Goal: Task Accomplishment & Management: Use online tool/utility

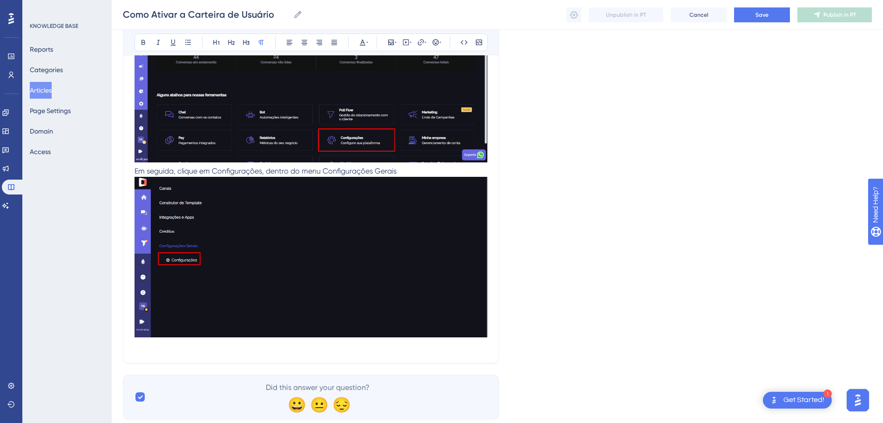
scroll to position [461, 0]
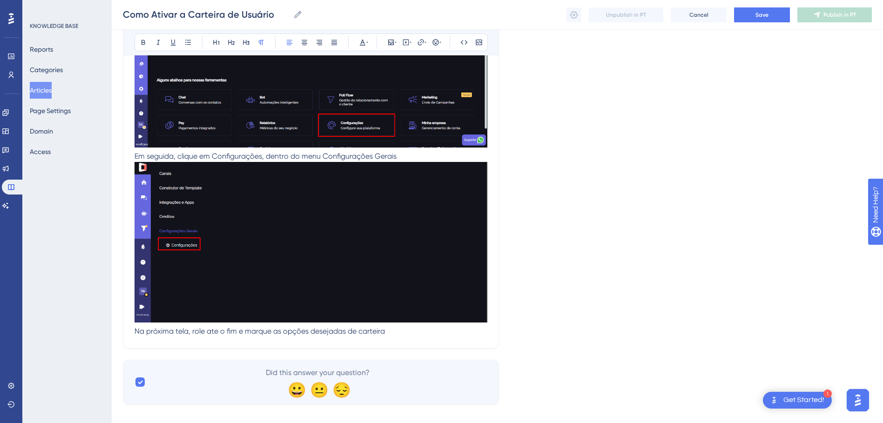
click at [404, 333] on p "Na próxima tela, role ate o fim e marque as opções desejadas de carteira" at bounding box center [311, 331] width 353 height 11
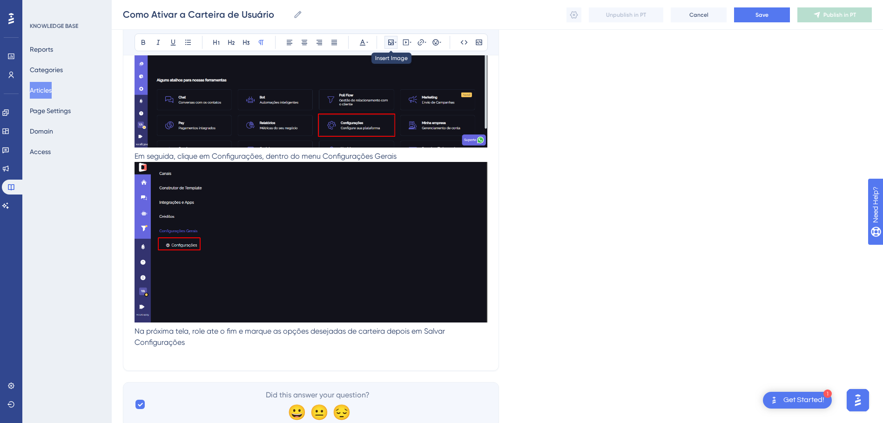
click at [390, 42] on icon at bounding box center [391, 43] width 6 height 6
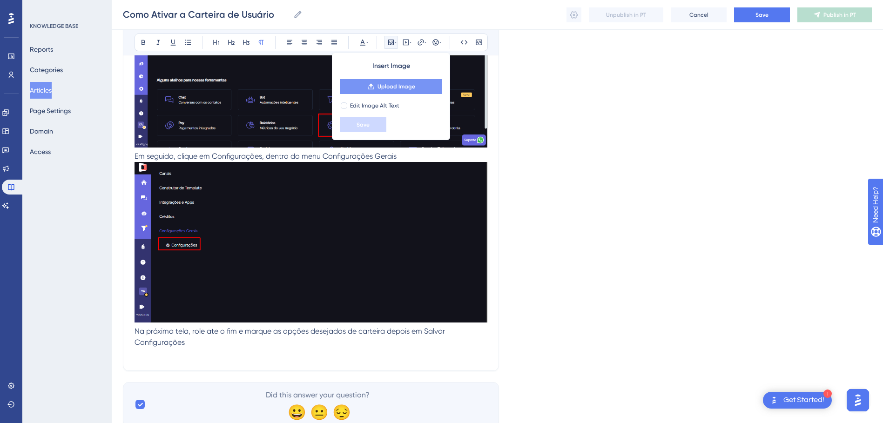
click at [387, 86] on span "Upload Image" at bounding box center [397, 86] width 38 height 7
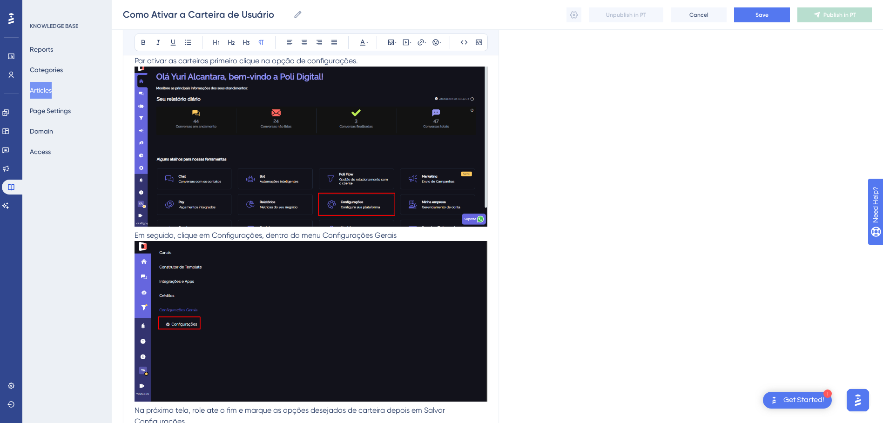
scroll to position [684, 0]
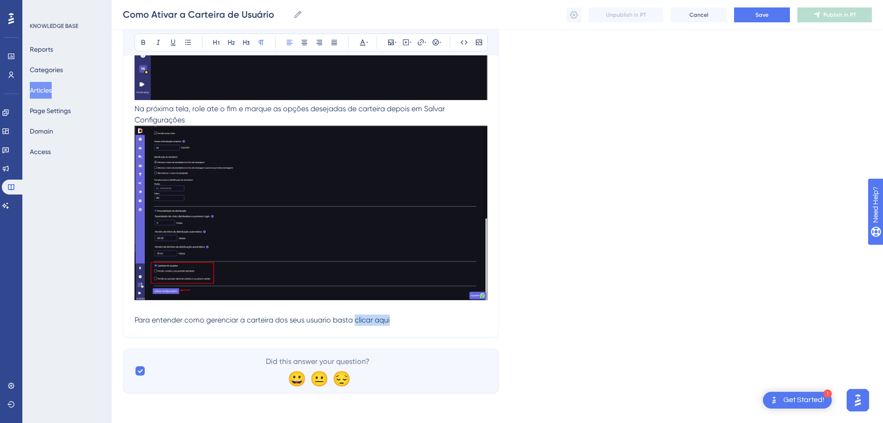
drag, startPoint x: 391, startPoint y: 321, endPoint x: 355, endPoint y: 320, distance: 35.9
click at [355, 320] on span "Para entender como gerenciar a carteira dos seus usuario basta clicar aqui" at bounding box center [262, 320] width 255 height 9
click at [419, 44] on icon at bounding box center [420, 42] width 7 height 7
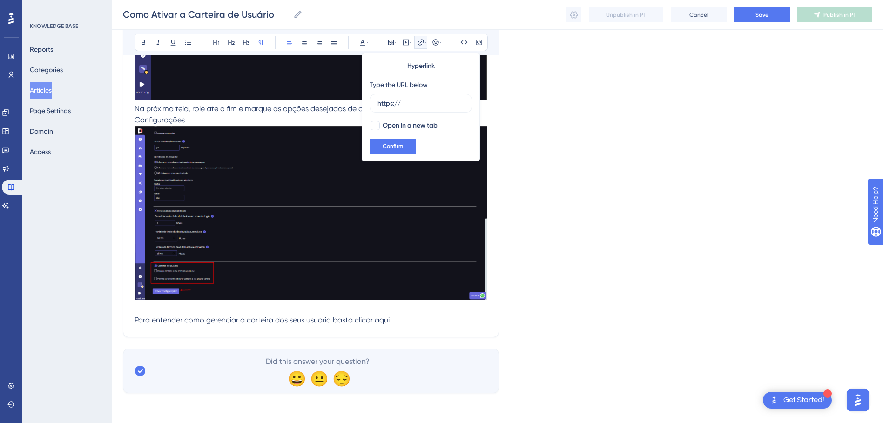
drag, startPoint x: 414, startPoint y: 101, endPoint x: 362, endPoint y: 102, distance: 52.1
click at [362, 102] on div "Hyperlink Type the URL below https:// Open in a new tab Confirm" at bounding box center [421, 107] width 118 height 109
type input "https://ajuda.poli.digital/pt/articles/14894-como-gerenciar-as-carteiras-de-con…"
click at [378, 124] on div at bounding box center [375, 125] width 9 height 9
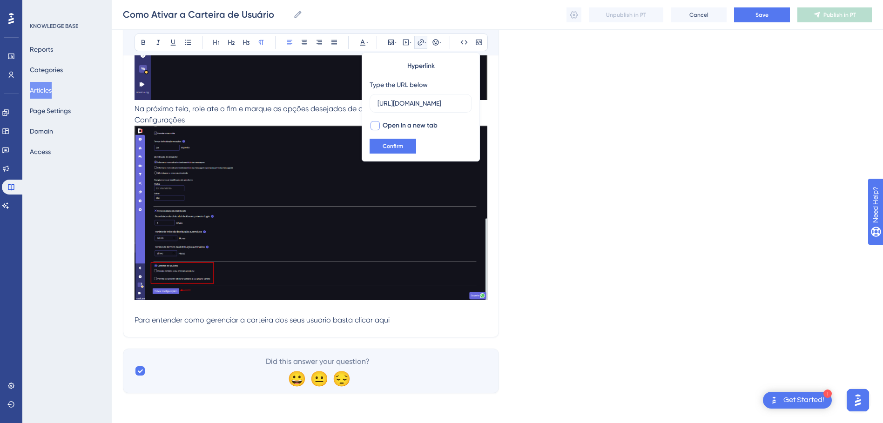
checkbox input "true"
click at [393, 143] on span "Confirm" at bounding box center [393, 145] width 20 height 7
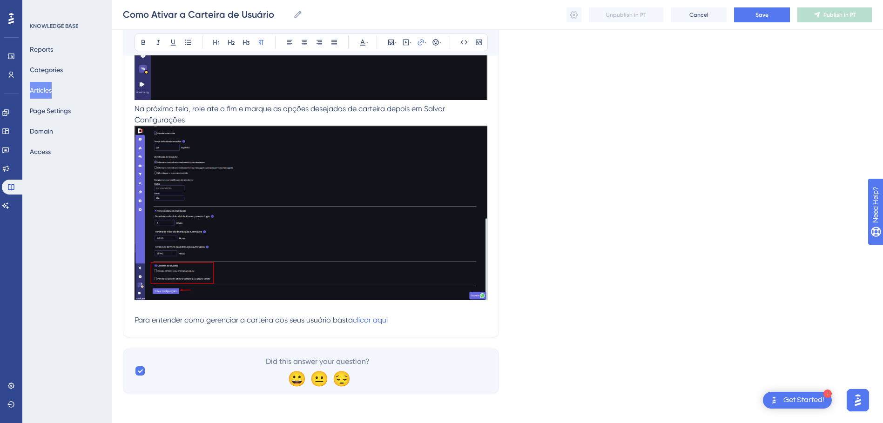
click at [401, 318] on p "Para entender como gerenciar a carteira dos seus usuário basta clicar aqui" at bounding box center [311, 320] width 353 height 11
click at [404, 319] on p "Para entender como gerenciar a carteira dos seus usuário basta clicar aqui" at bounding box center [311, 320] width 353 height 11
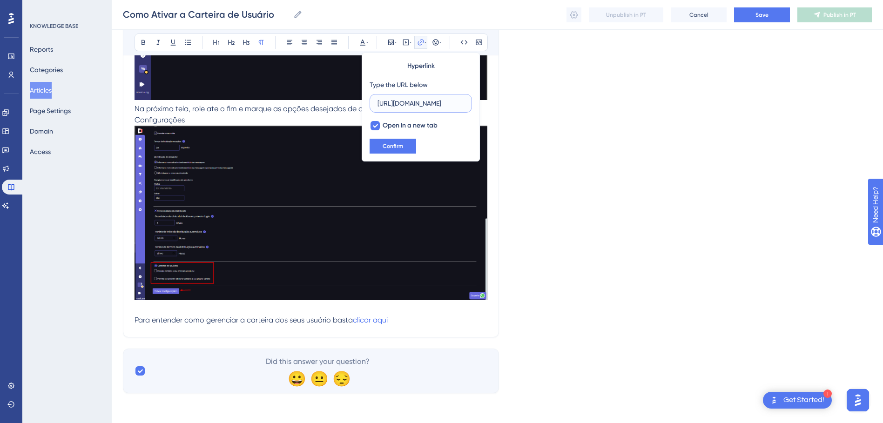
scroll to position [0, 176]
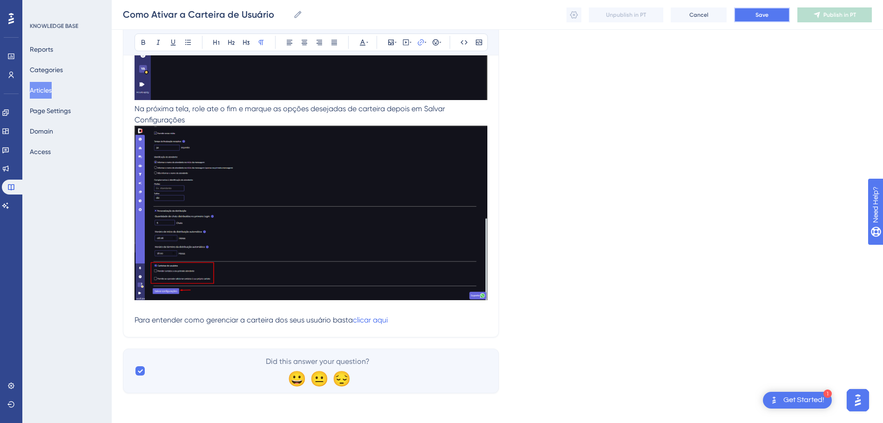
click at [775, 11] on button "Save" at bounding box center [762, 14] width 56 height 15
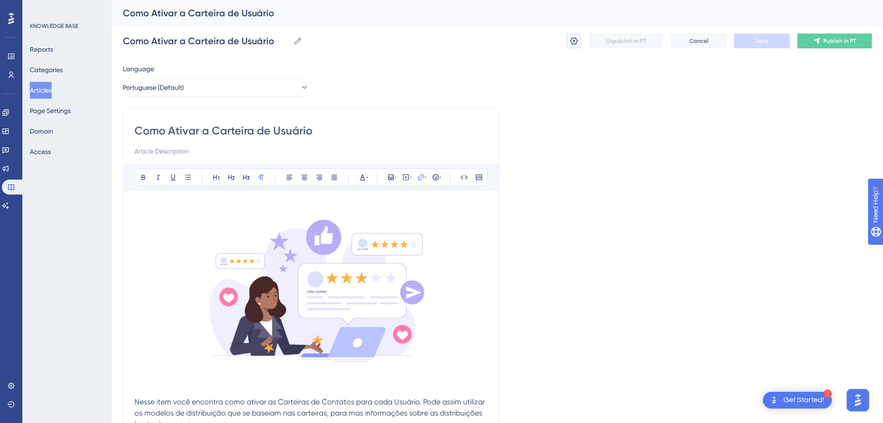
click at [572, 45] on icon at bounding box center [573, 40] width 9 height 9
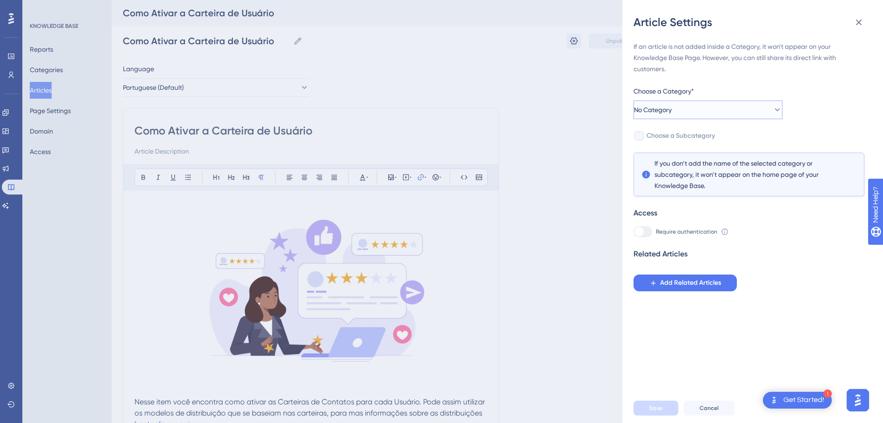
click at [718, 103] on button "No Category" at bounding box center [708, 110] width 149 height 19
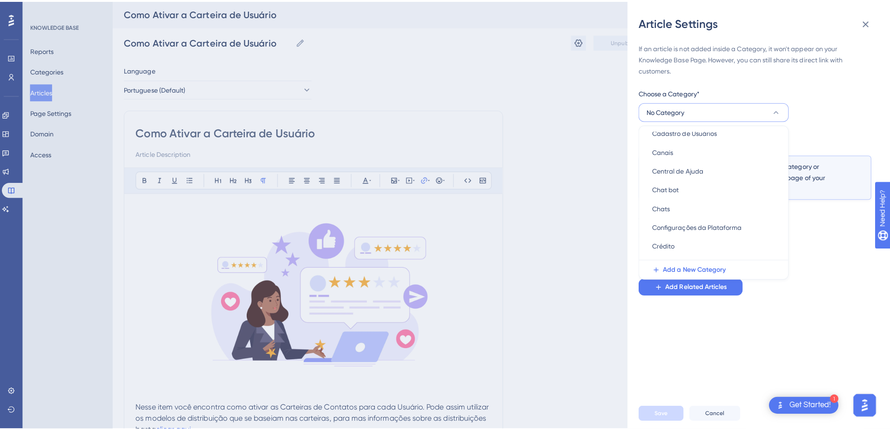
scroll to position [50, 0]
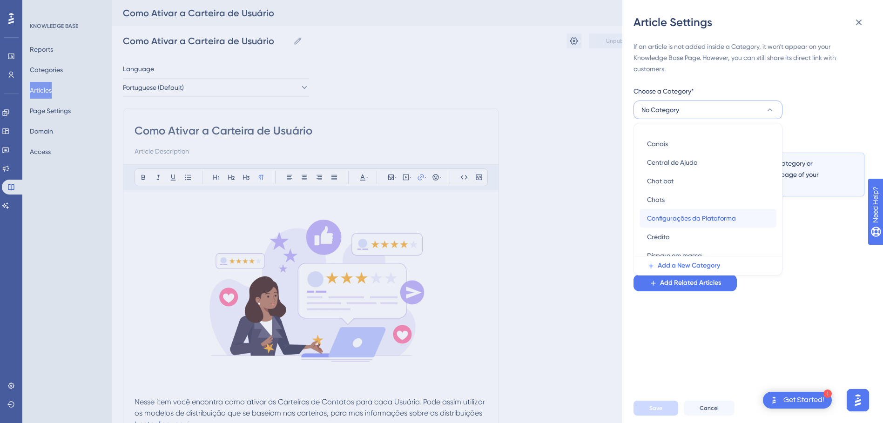
click at [708, 217] on span "Configurações da Plataforma" at bounding box center [691, 218] width 89 height 11
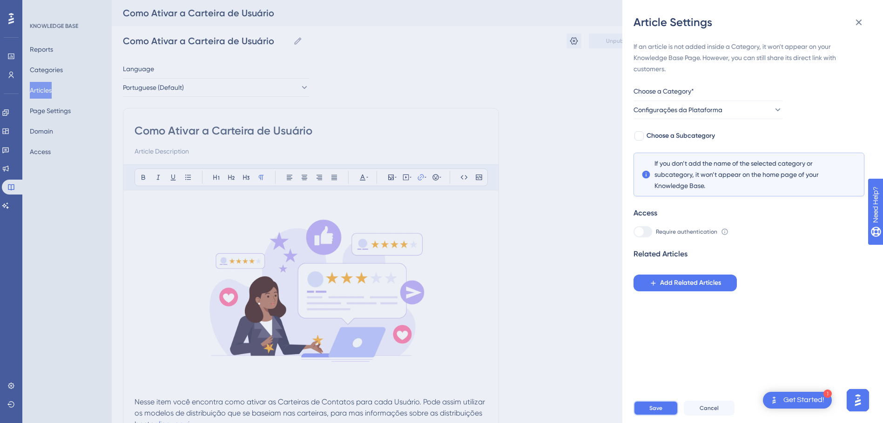
click at [658, 412] on span "Save" at bounding box center [655, 408] width 13 height 7
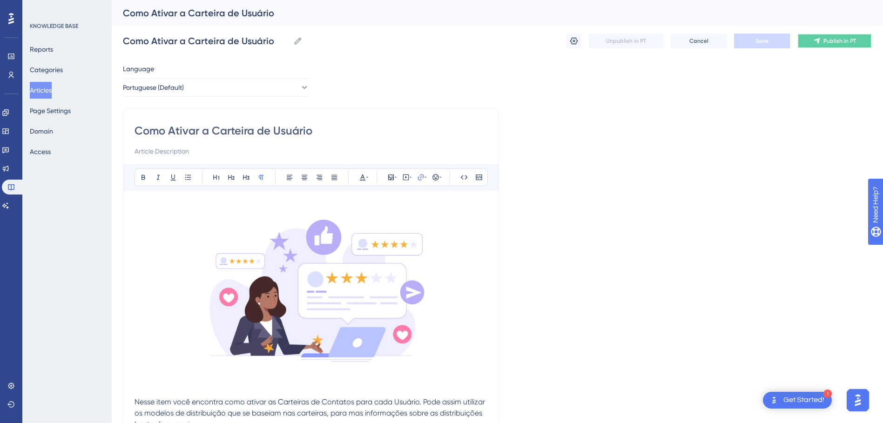
click at [849, 41] on span "Publish in PT" at bounding box center [840, 40] width 33 height 7
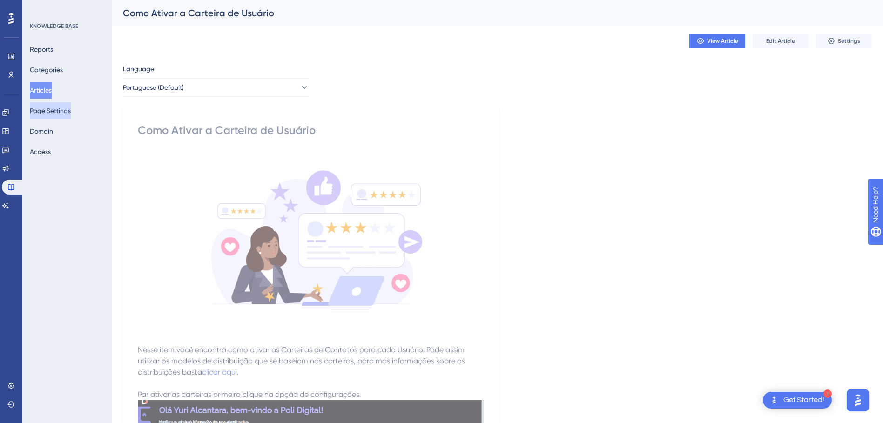
click at [54, 107] on button "Page Settings" at bounding box center [50, 110] width 41 height 17
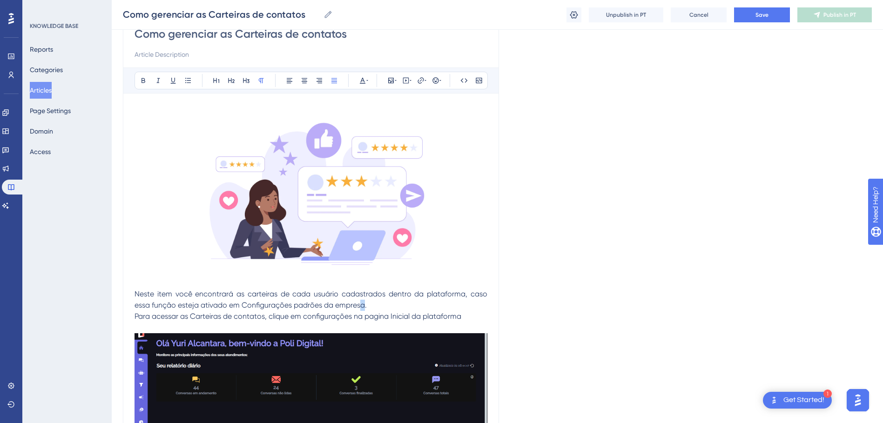
click at [389, 307] on p "Neste item você encontrará as carteiras de cada usuário cadastrados dentro da p…" at bounding box center [311, 306] width 353 height 34
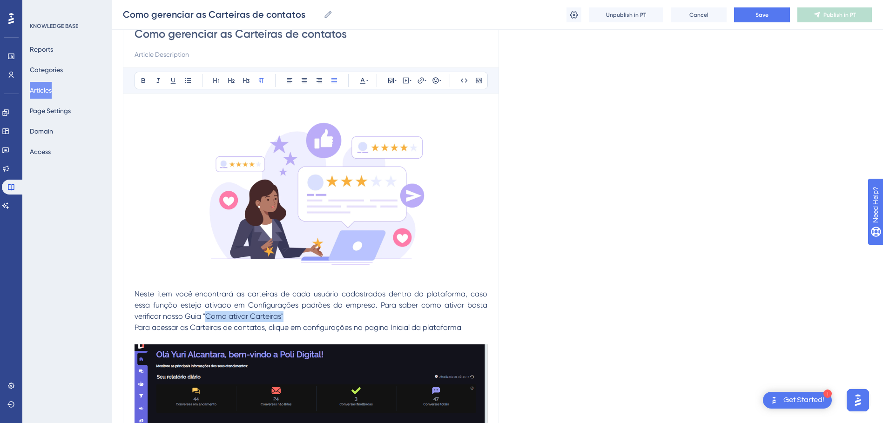
drag, startPoint x: 256, startPoint y: 317, endPoint x: 169, endPoint y: 317, distance: 87.1
click at [169, 317] on p "Neste item você encontrará as carteiras de cada usuário cadastrados dentro da p…" at bounding box center [311, 311] width 353 height 45
click at [270, 320] on p "Neste item você encontrará as carteiras de cada usuário cadastrados dentro da p…" at bounding box center [311, 311] width 353 height 45
drag, startPoint x: 263, startPoint y: 316, endPoint x: 168, endPoint y: 317, distance: 95.9
click at [168, 317] on p "Neste item você encontrará as carteiras de cada usuário cadastrados dentro da p…" at bounding box center [311, 311] width 353 height 45
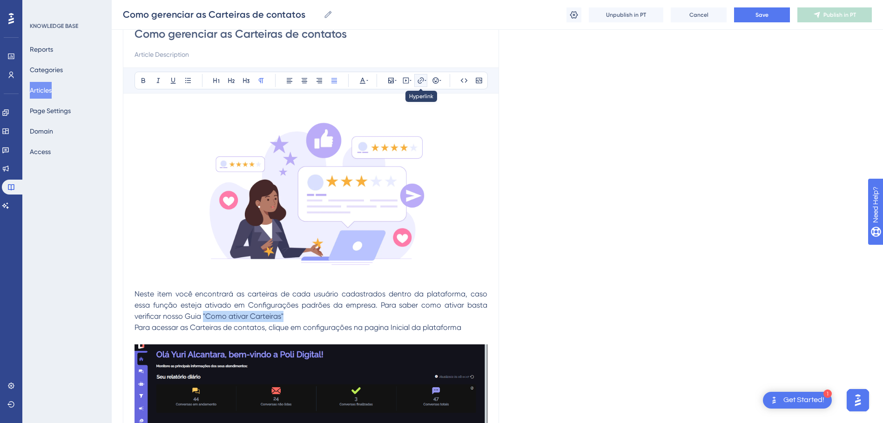
click at [417, 80] on icon at bounding box center [420, 80] width 7 height 7
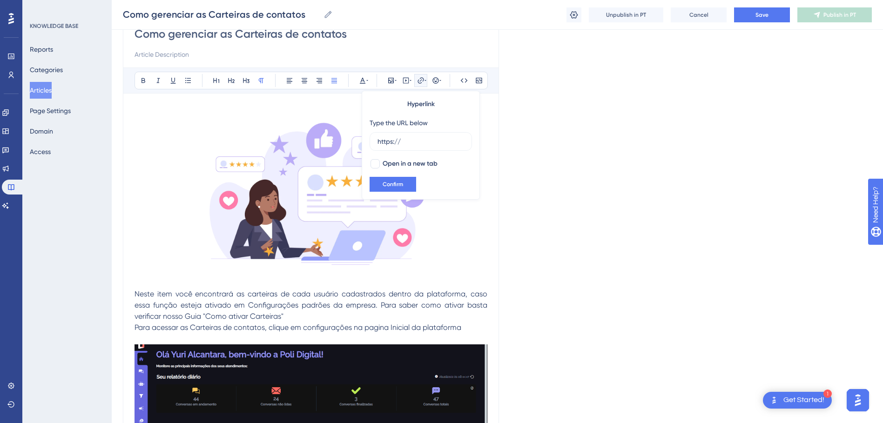
drag, startPoint x: 406, startPoint y: 139, endPoint x: 336, endPoint y: 141, distance: 69.9
click at [425, 83] on icon at bounding box center [426, 80] width 2 height 7
drag, startPoint x: 399, startPoint y: 141, endPoint x: 358, endPoint y: 142, distance: 41.0
click at [362, 142] on div "Hyperlink Type the URL below https:// Open in a new tab Confirm" at bounding box center [421, 145] width 118 height 109
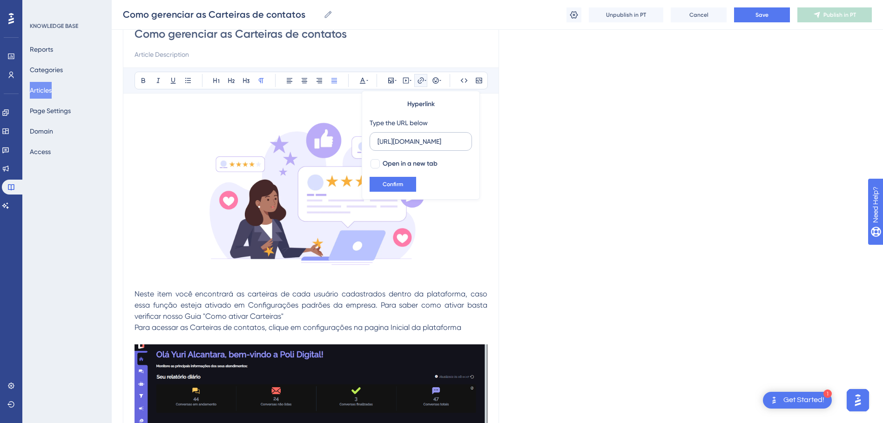
scroll to position [0, 152]
type input "[URL][DOMAIN_NAME]"
click at [371, 166] on div at bounding box center [375, 163] width 9 height 9
checkbox input "true"
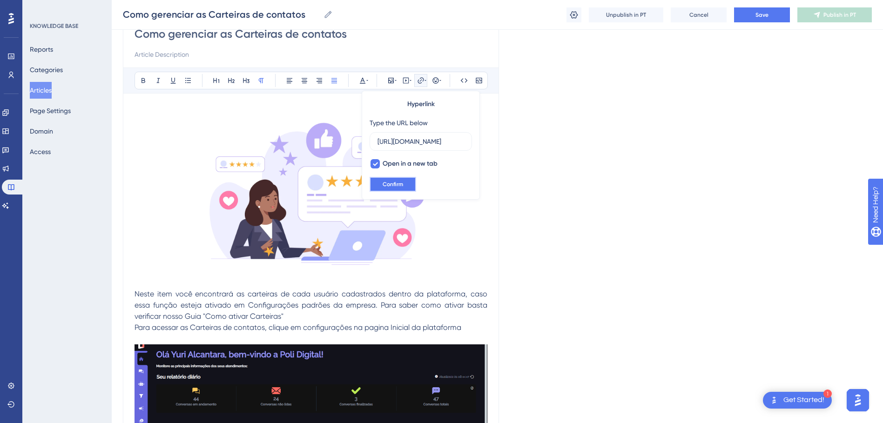
click at [386, 182] on span "Confirm" at bounding box center [393, 184] width 20 height 7
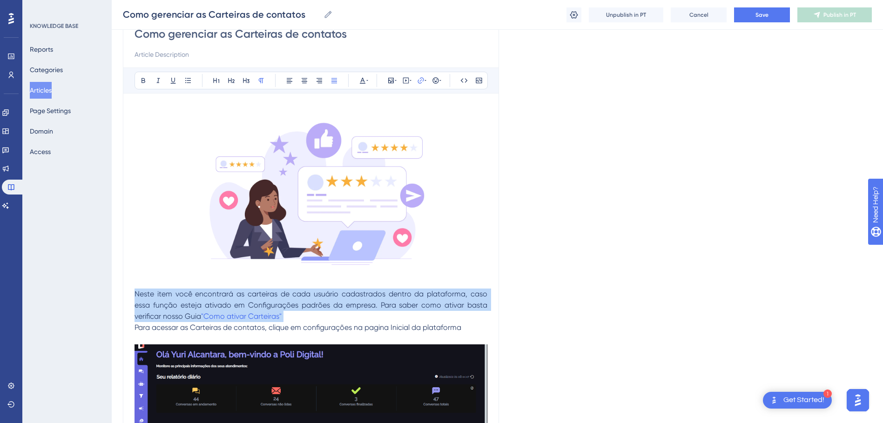
click at [278, 317] on p "Neste item você encontrará as carteiras de cada usuário cadastrados dentro da p…" at bounding box center [311, 311] width 353 height 45
click at [765, 12] on span "Save" at bounding box center [762, 14] width 13 height 7
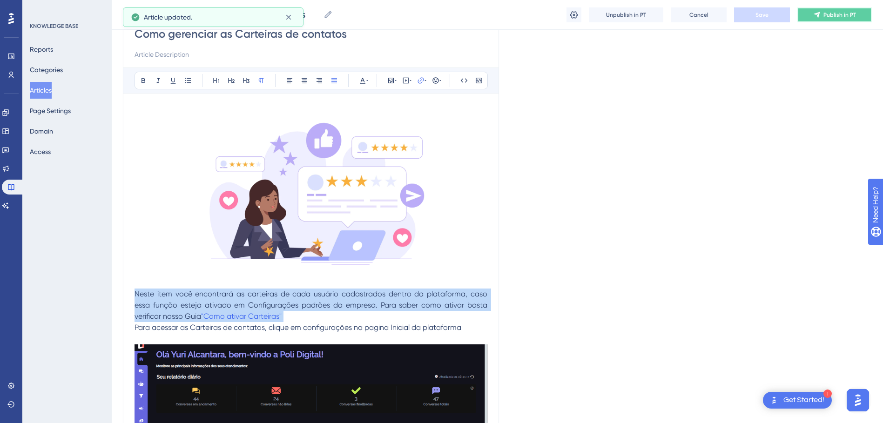
click at [844, 13] on span "Publish in PT" at bounding box center [840, 14] width 33 height 7
